Goal: Task Accomplishment & Management: Use online tool/utility

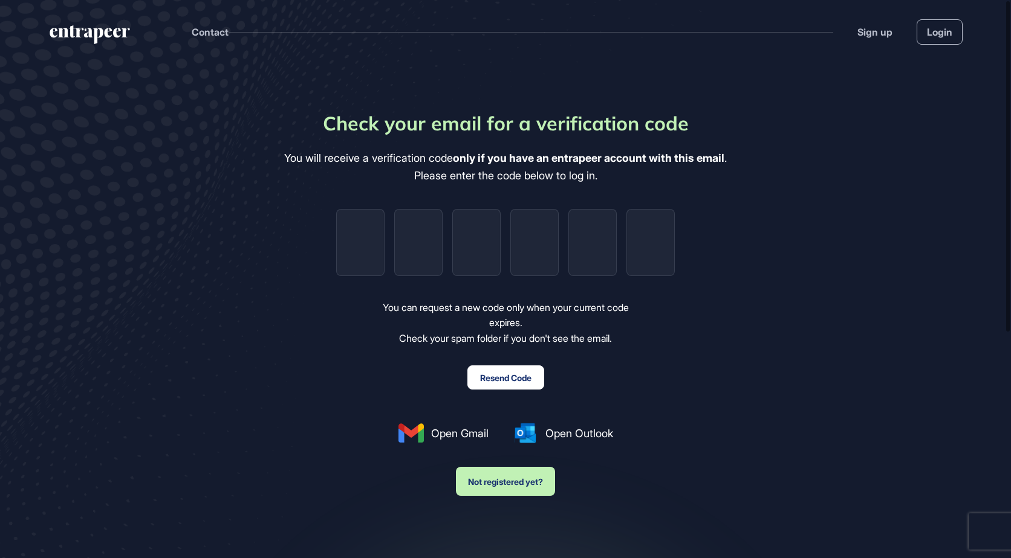
click at [365, 250] on input "tel" at bounding box center [360, 242] width 48 height 67
paste input "*"
type input "*"
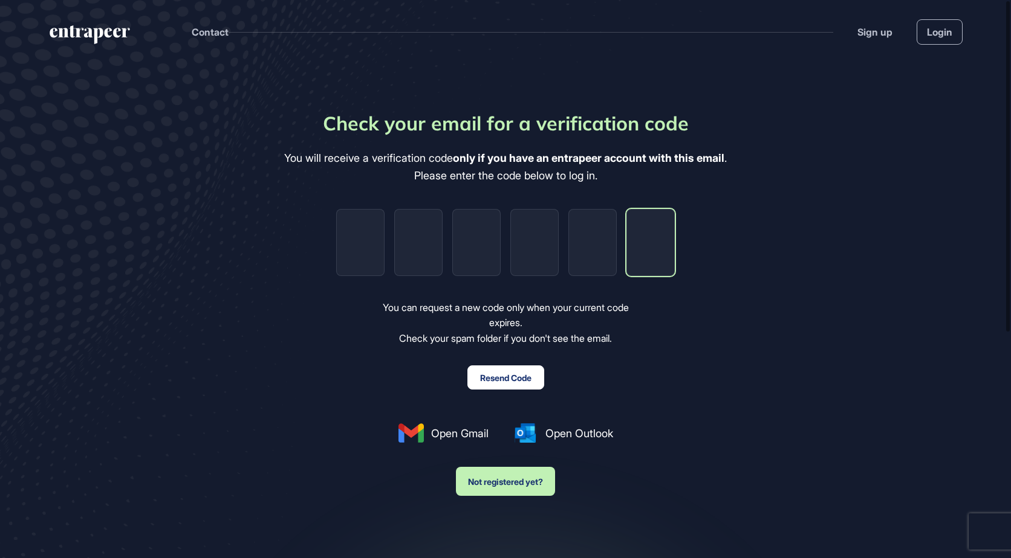
type input "*"
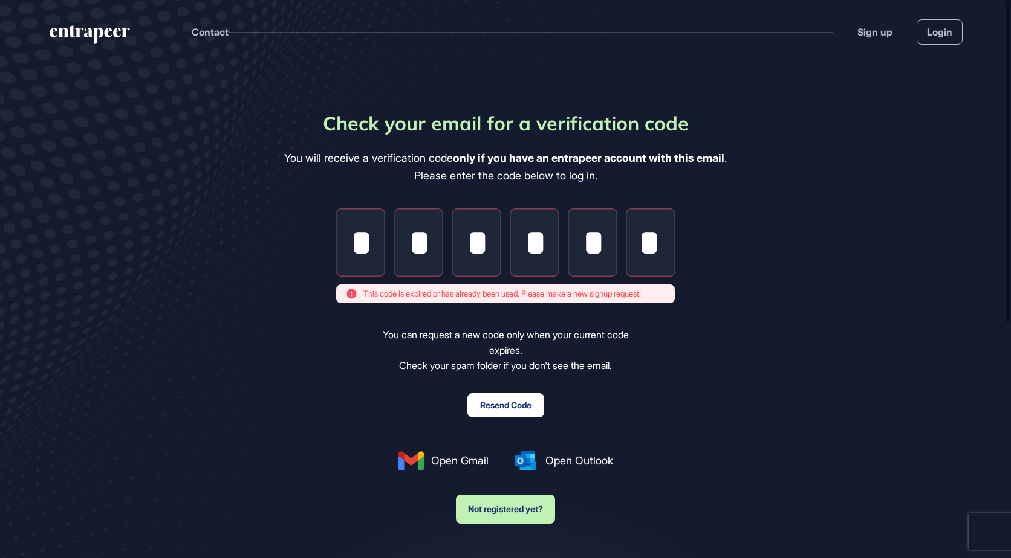
click at [496, 407] on button "Resend Code" at bounding box center [505, 405] width 77 height 24
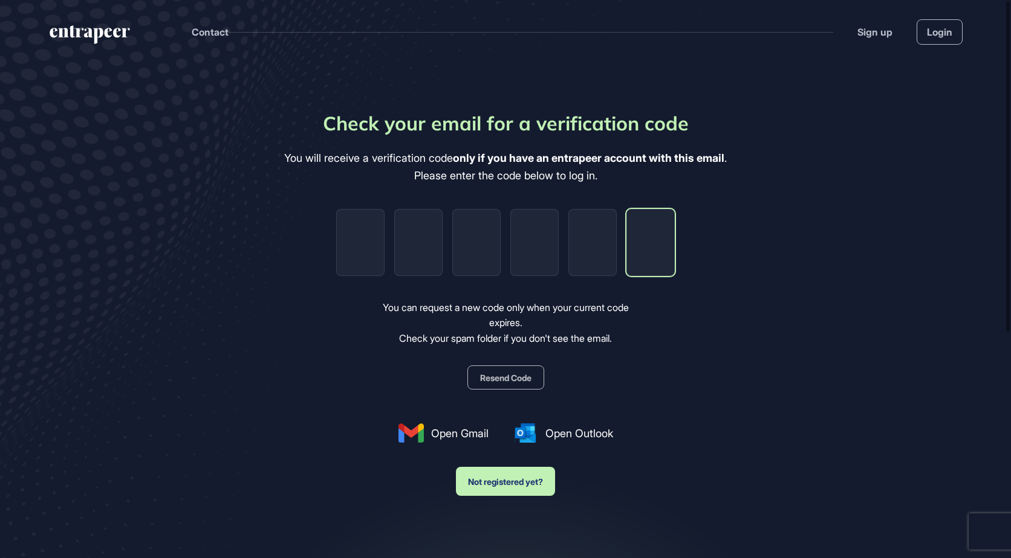
paste input "*"
type input "*"
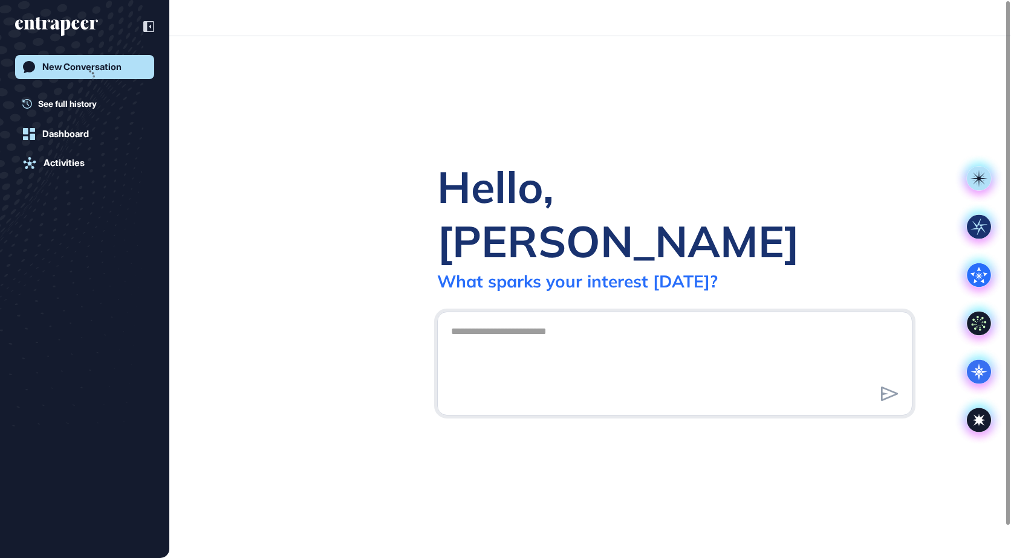
scroll to position [1, 1]
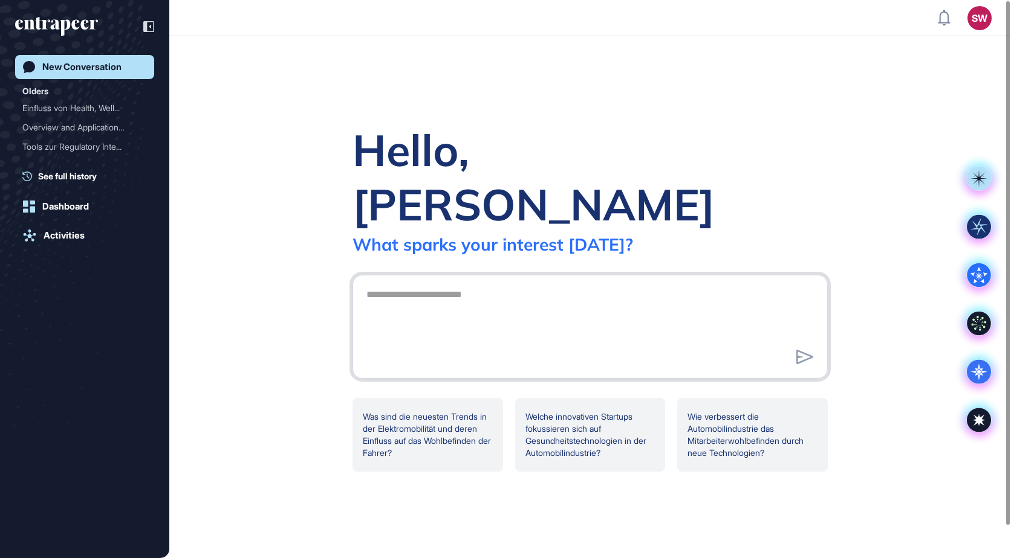
click at [438, 283] on textarea at bounding box center [590, 325] width 462 height 85
paste textarea "**********"
type textarea "**********"
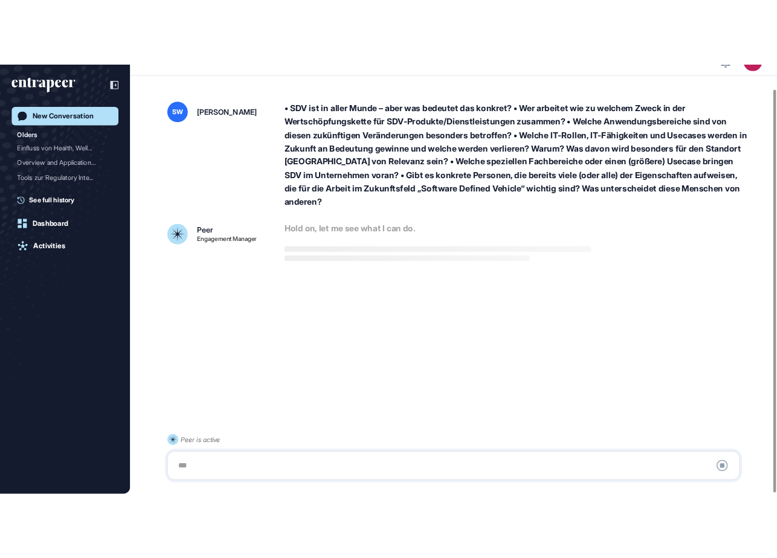
scroll to position [34, 0]
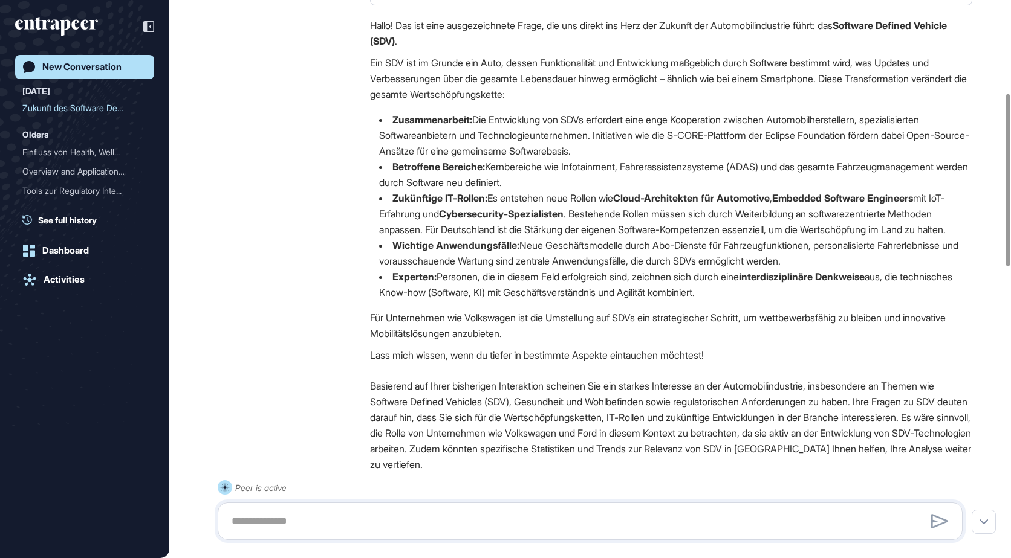
scroll to position [302, 0]
